Goal: Book appointment/travel/reservation

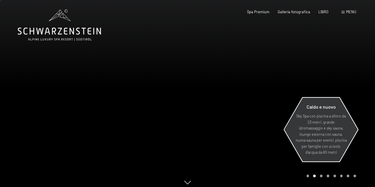
scroll to position [18, 0]
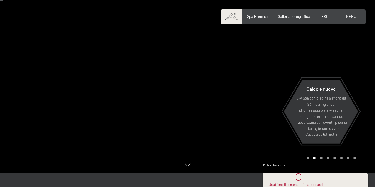
click at [322, 160] on div at bounding box center [282, 78] width 188 height 192
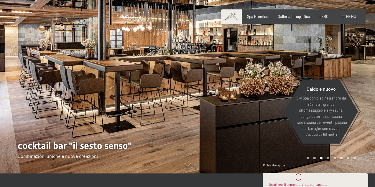
click at [335, 156] on div at bounding box center [282, 78] width 188 height 192
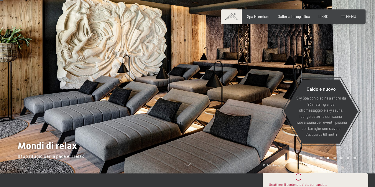
click at [335, 156] on div at bounding box center [282, 78] width 188 height 192
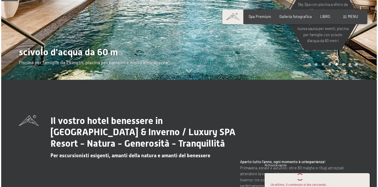
scroll to position [0, 0]
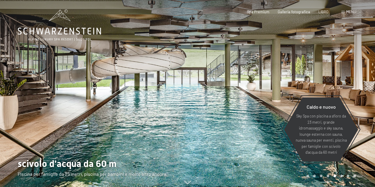
click at [347, 12] on font "menu" at bounding box center [352, 11] width 10 height 5
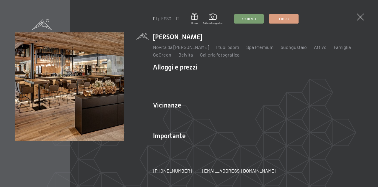
click at [177, 19] on font "IT" at bounding box center [178, 18] width 4 height 5
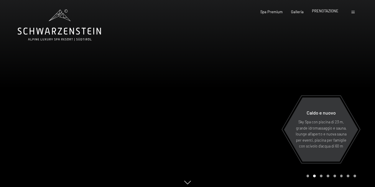
click at [330, 12] on font "PRENOTAZIONE" at bounding box center [325, 11] width 27 height 5
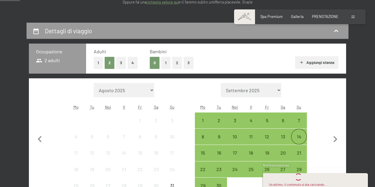
scroll to position [129, 0]
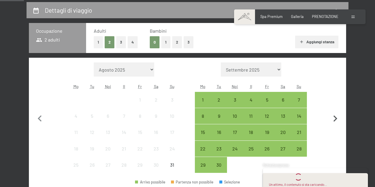
click at [335, 116] on icon "button" at bounding box center [336, 119] width 4 height 6
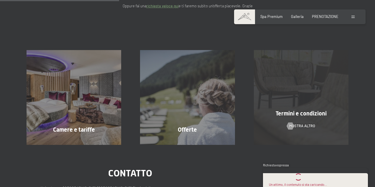
scroll to position [121, 0]
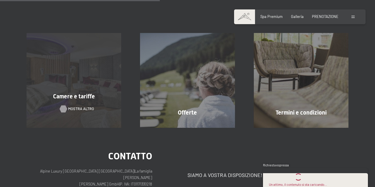
click at [84, 107] on font "Mostra altro" at bounding box center [81, 109] width 26 height 5
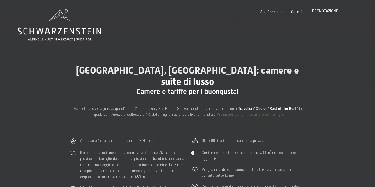
click at [321, 11] on font "PRENOTAZIONE" at bounding box center [325, 11] width 27 height 5
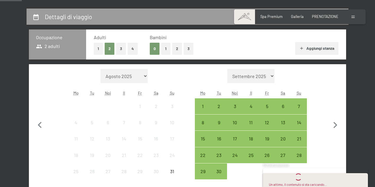
scroll to position [117, 0]
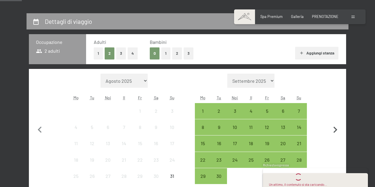
click at [335, 127] on icon "button" at bounding box center [336, 130] width 4 height 6
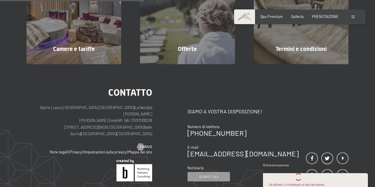
scroll to position [0, 0]
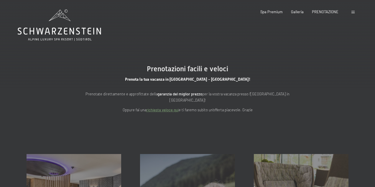
click at [58, 33] on icon at bounding box center [60, 25] width 84 height 32
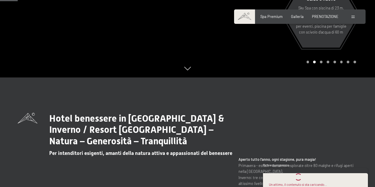
scroll to position [115, 0]
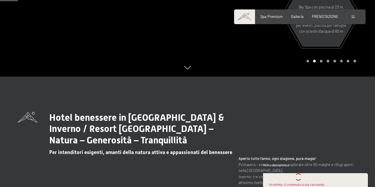
click at [71, 129] on font "Hotel benessere in Alto Adige / Estate & Inverno / Resort SPA di lusso – Natura…" at bounding box center [136, 129] width 175 height 34
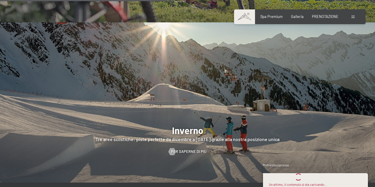
scroll to position [1079, 0]
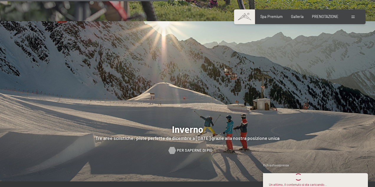
click at [190, 148] on font "Per saperne di più" at bounding box center [194, 150] width 35 height 5
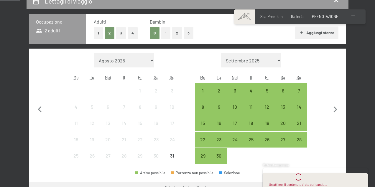
scroll to position [104, 0]
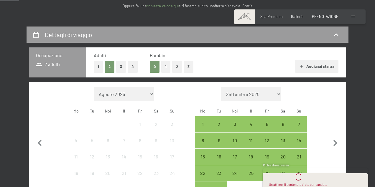
click at [301, 64] on icon "button" at bounding box center [302, 66] width 5 height 5
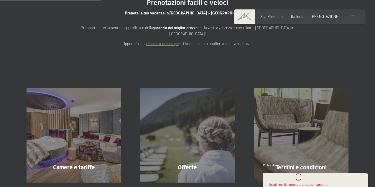
scroll to position [85, 0]
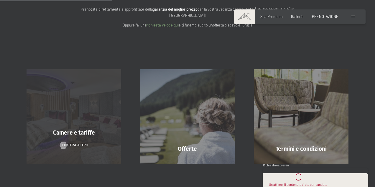
click at [89, 129] on div "Camere e tariffe" at bounding box center [74, 133] width 114 height 8
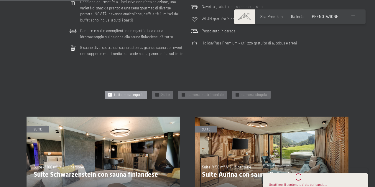
scroll to position [213, 0]
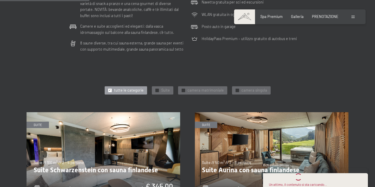
click at [283, 177] on div "Un attimo, il contenuto si sta caricando..." at bounding box center [298, 181] width 58 height 14
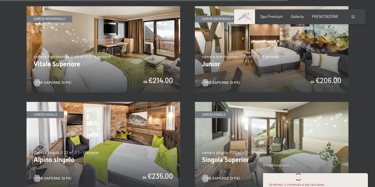
scroll to position [709, 0]
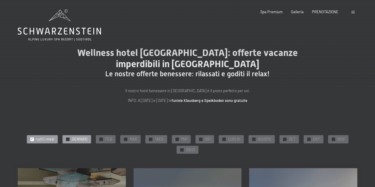
click at [84, 137] on font "GENNAIO" at bounding box center [80, 139] width 16 height 5
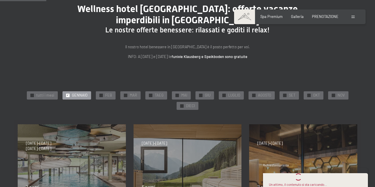
scroll to position [45, 0]
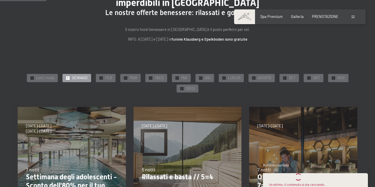
scroll to position [81, 0]
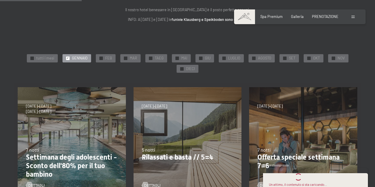
click at [270, 154] on font "Offerta speciale settimana 7=6" at bounding box center [299, 162] width 82 height 17
click at [284, 179] on div "Un attimo, il contenuto si sta caricando..." at bounding box center [298, 181] width 58 height 14
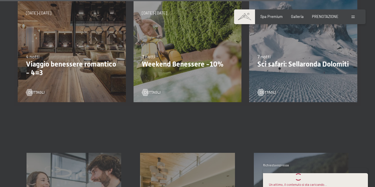
scroll to position [292, 0]
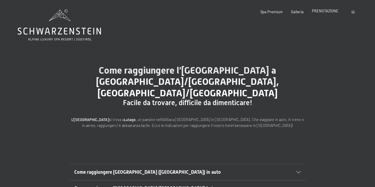
click at [327, 10] on font "PRENOTAZIONE" at bounding box center [325, 11] width 27 height 5
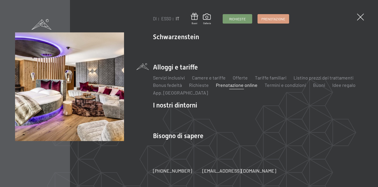
click at [227, 85] on font "Prenotazione online" at bounding box center [237, 85] width 42 height 6
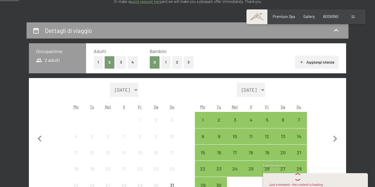
scroll to position [110, 0]
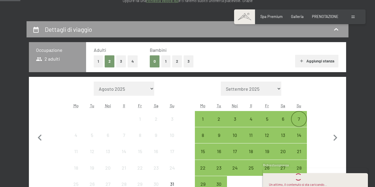
click at [299, 116] on font "7" at bounding box center [299, 119] width 2 height 6
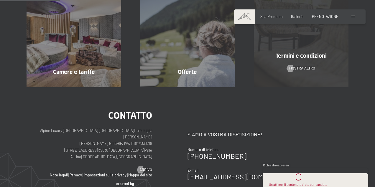
scroll to position [0, 0]
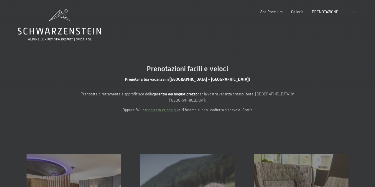
click at [165, 108] on font "richiesta veloce qui" at bounding box center [162, 110] width 32 height 5
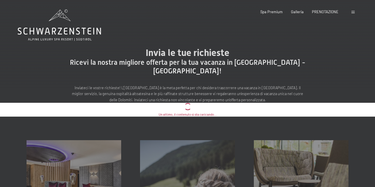
scroll to position [4, 0]
